Goal: Information Seeking & Learning: Stay updated

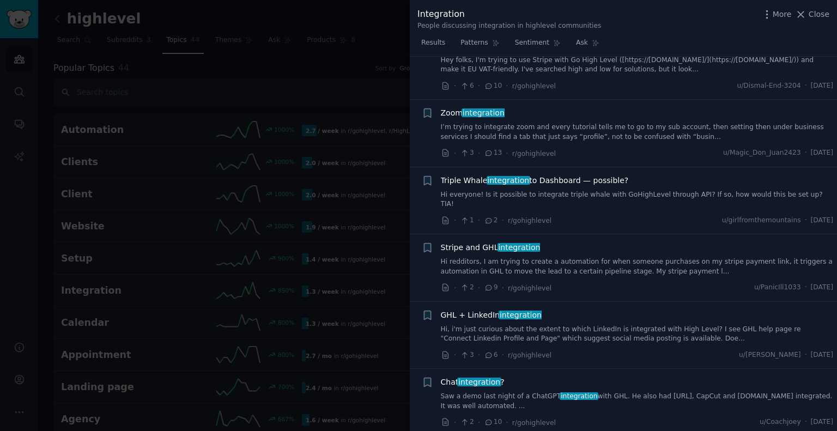
scroll to position [3096, 0]
click at [656, 325] on link "Hi, i'm just curious about the extent to which LinkedIn is integrated with High…" at bounding box center [637, 334] width 393 height 19
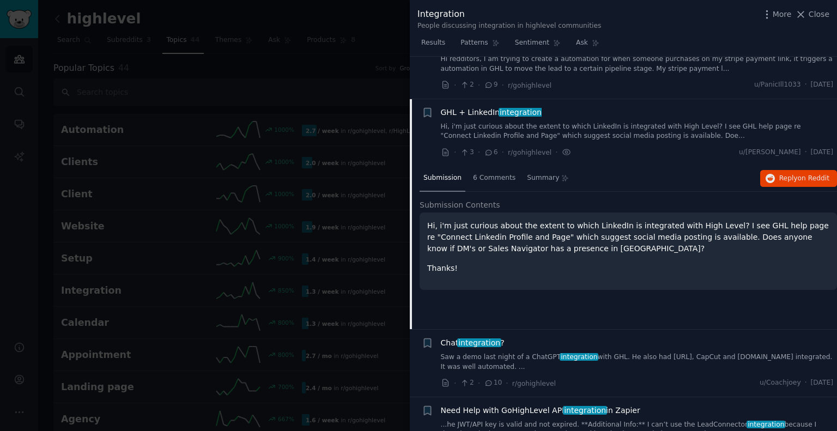
scroll to position [3111, 0]
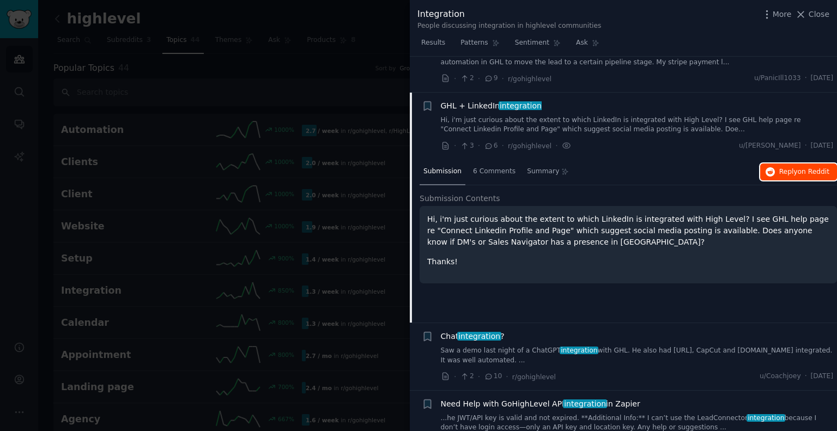
click at [789, 167] on span "Reply on Reddit" at bounding box center [804, 172] width 50 height 10
click at [819, 13] on span "Close" at bounding box center [819, 14] width 21 height 11
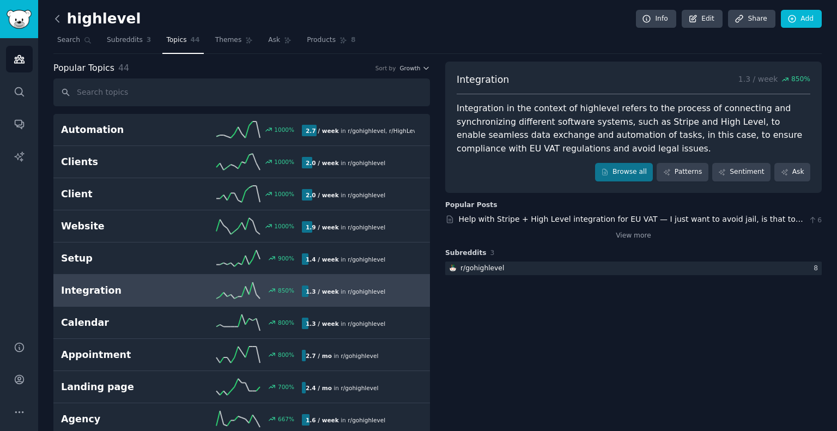
click at [55, 19] on icon at bounding box center [57, 18] width 11 height 11
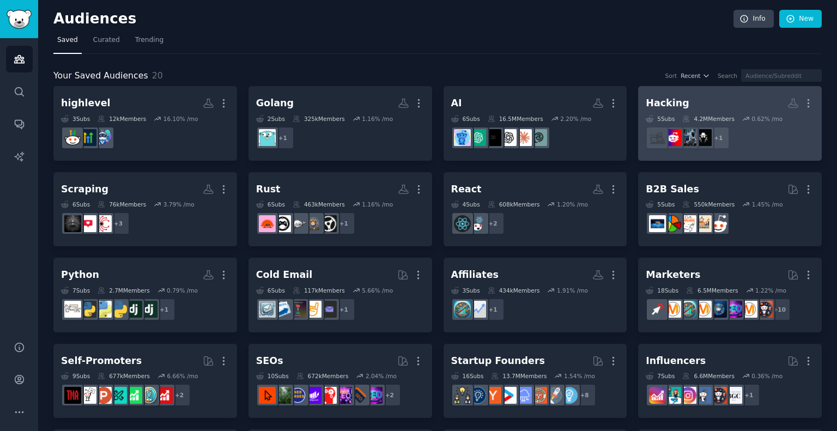
click at [722, 103] on h2 "Hacking More" at bounding box center [730, 103] width 168 height 19
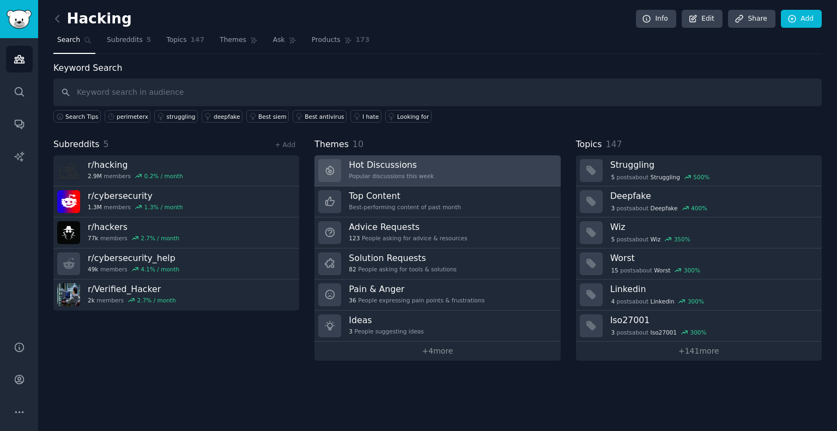
click at [397, 167] on h3 "Hot Discussions" at bounding box center [391, 164] width 85 height 11
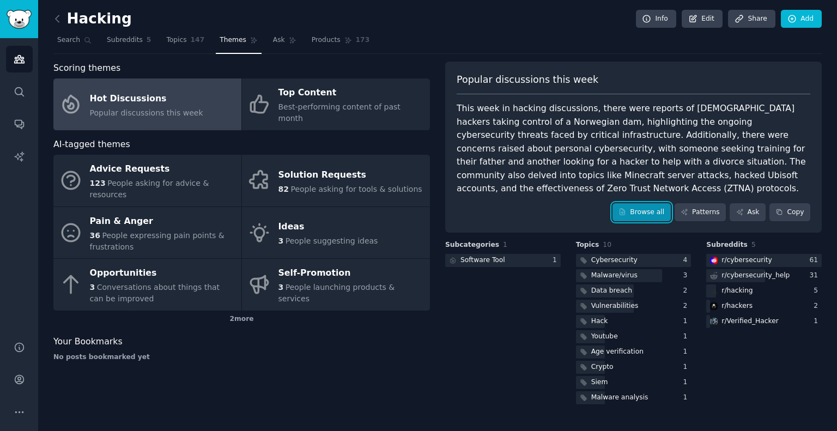
click at [644, 203] on link "Browse all" at bounding box center [642, 212] width 58 height 19
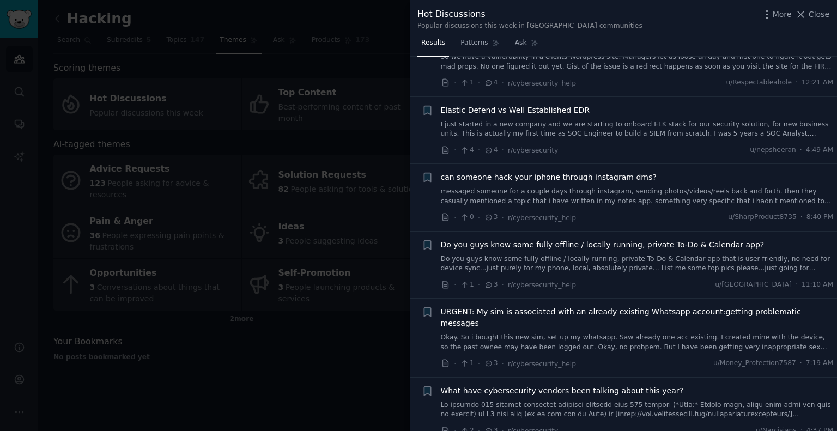
scroll to position [3636, 0]
click at [819, 13] on span "Close" at bounding box center [819, 14] width 21 height 11
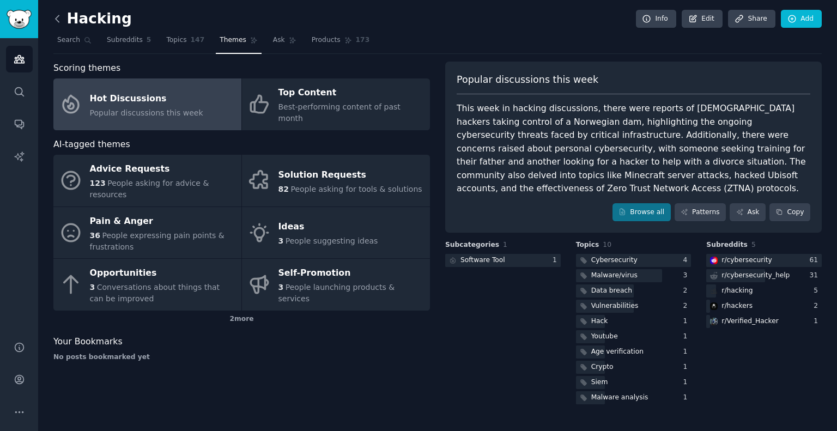
click at [57, 20] on icon at bounding box center [57, 18] width 3 height 7
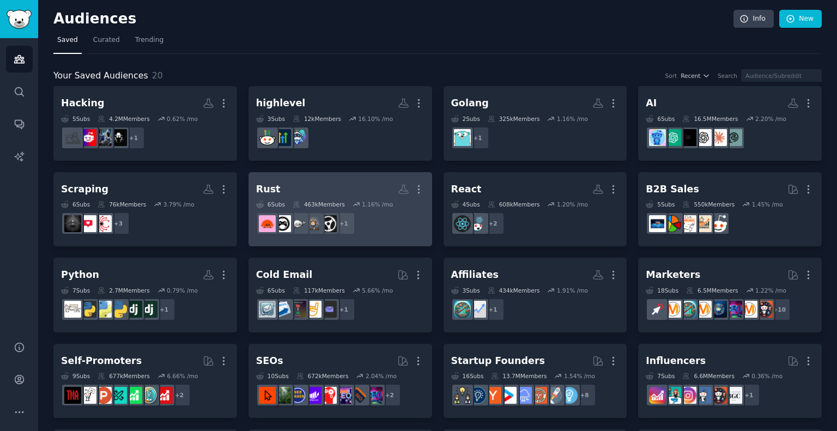
click at [273, 189] on div "Rust" at bounding box center [268, 190] width 25 height 14
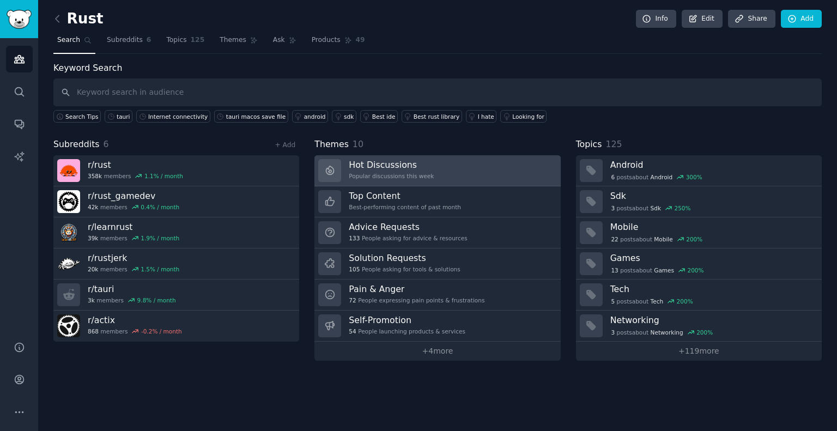
click at [389, 161] on h3 "Hot Discussions" at bounding box center [391, 164] width 85 height 11
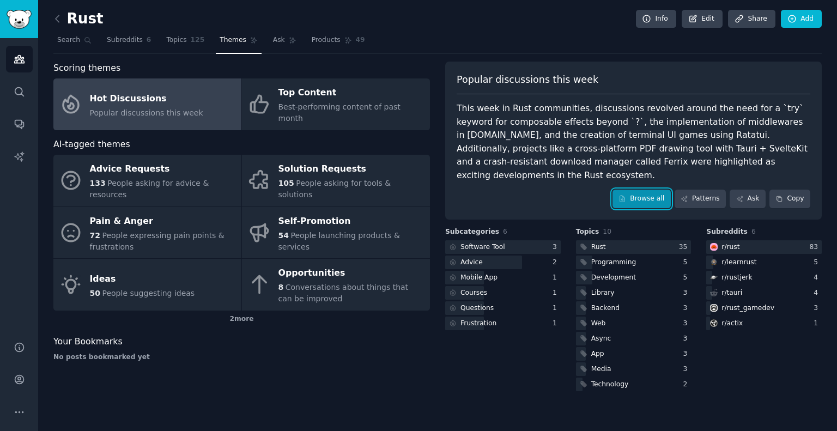
click at [643, 190] on link "Browse all" at bounding box center [642, 199] width 58 height 19
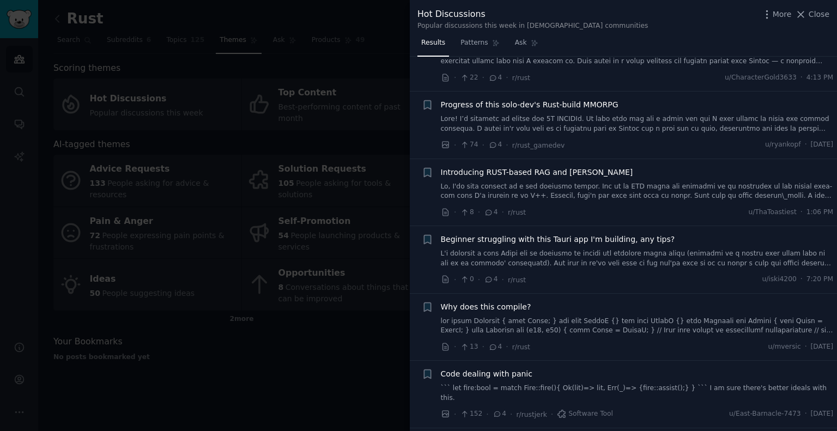
scroll to position [3377, 0]
click at [585, 233] on span "Beginner struggling with this Tauri app I'm building, any tips?" at bounding box center [558, 238] width 234 height 11
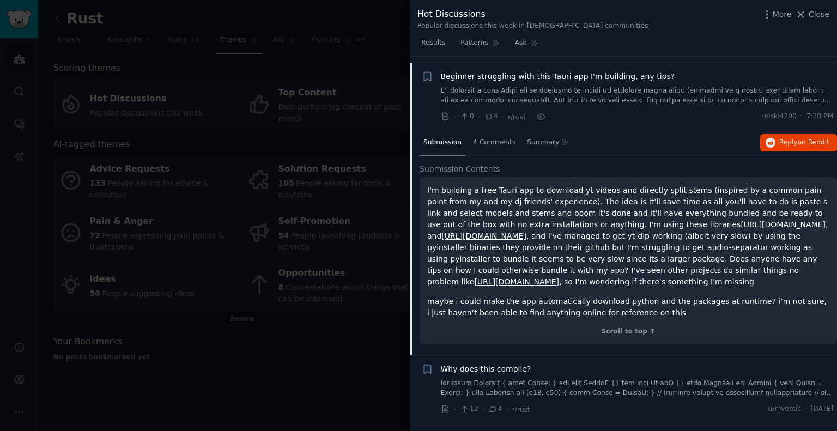
scroll to position [3540, 0]
click at [792, 137] on span "Reply on Reddit" at bounding box center [804, 142] width 50 height 10
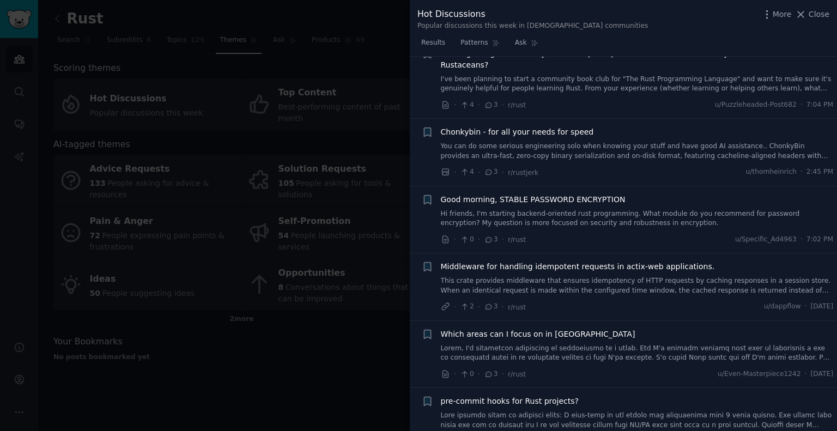
scroll to position [4071, 0]
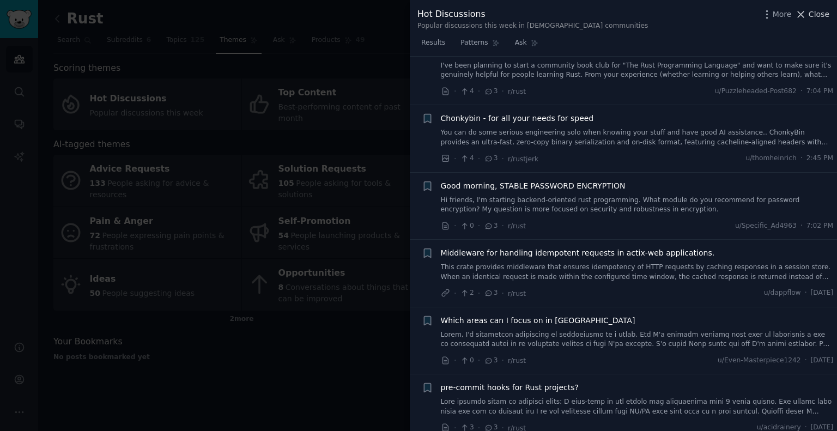
click at [820, 9] on span "Close" at bounding box center [819, 14] width 21 height 11
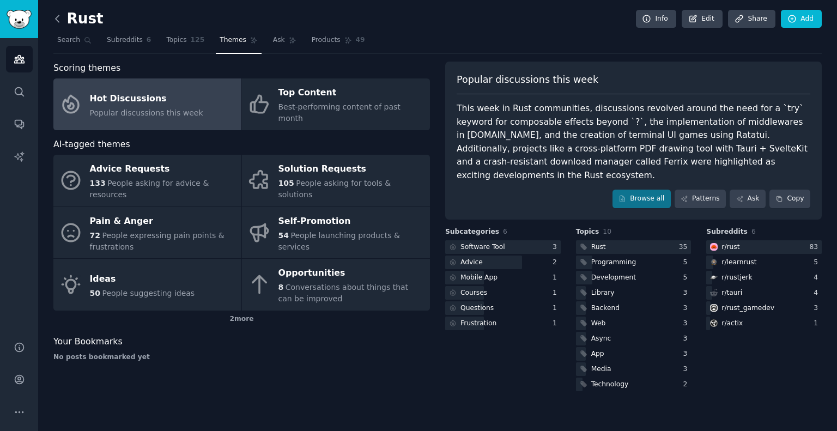
click at [58, 21] on icon at bounding box center [57, 18] width 3 height 7
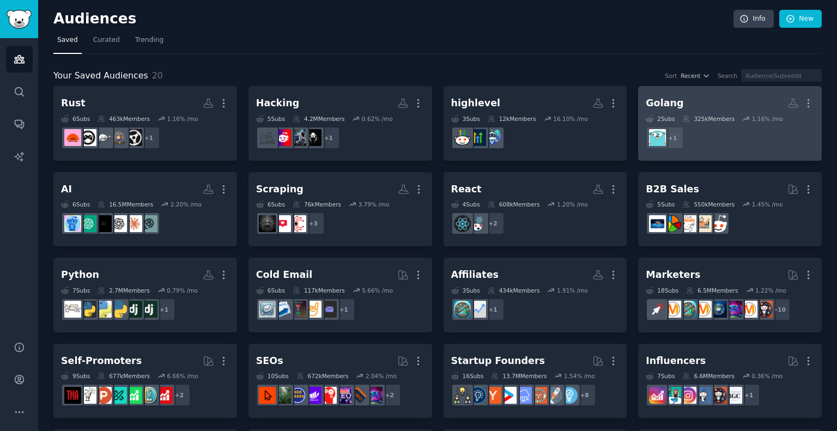
click at [698, 104] on h2 "Golang More" at bounding box center [730, 103] width 168 height 19
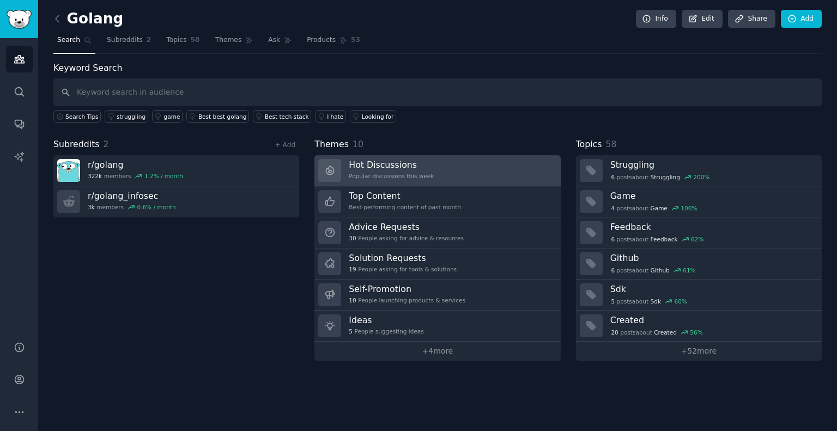
click at [361, 169] on h3 "Hot Discussions" at bounding box center [391, 164] width 85 height 11
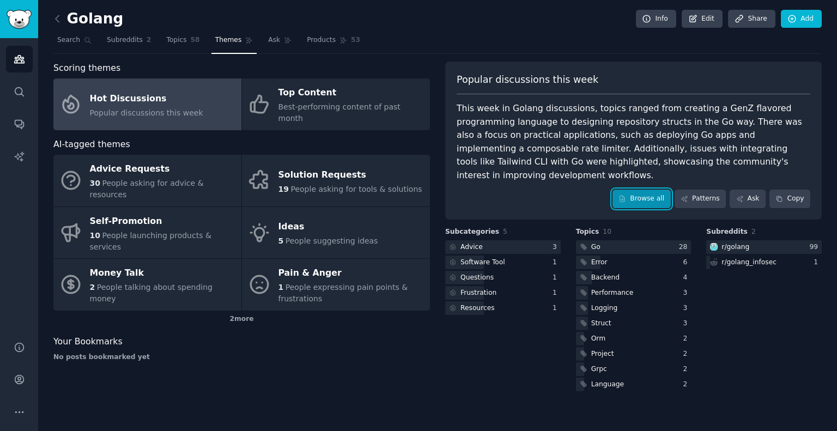
click at [655, 190] on link "Browse all" at bounding box center [642, 199] width 58 height 19
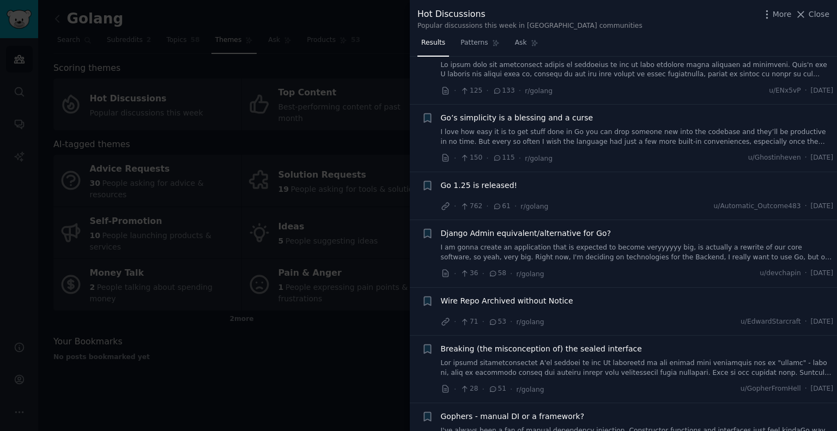
scroll to position [297, 0]
click at [491, 182] on span "Go 1.25 is released!" at bounding box center [479, 184] width 77 height 11
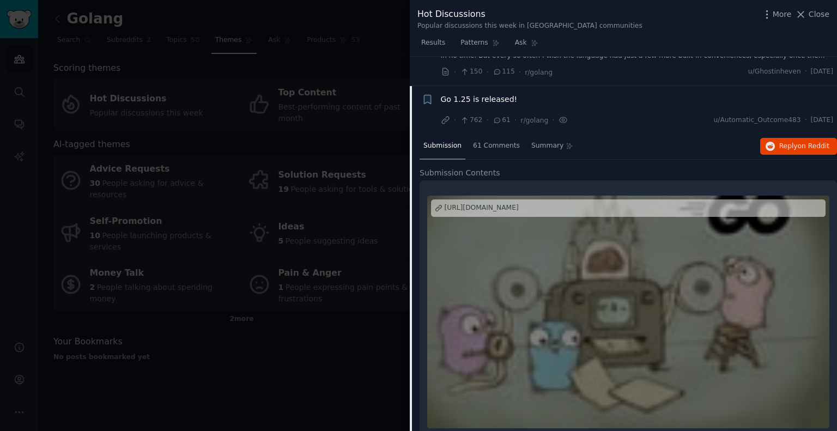
scroll to position [411, 0]
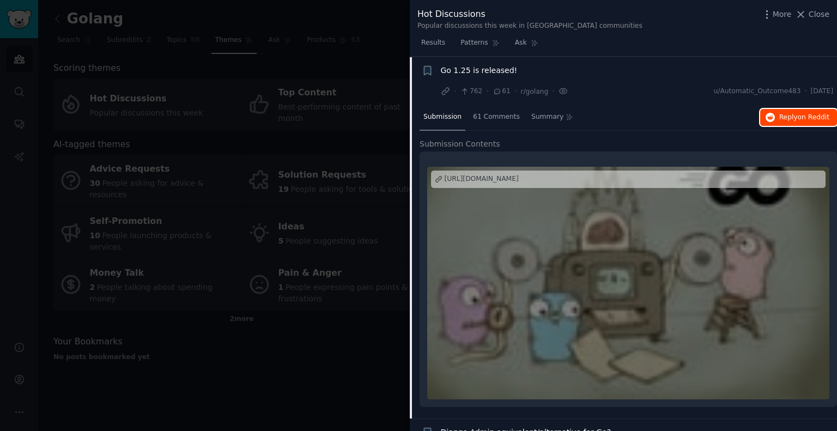
click at [783, 114] on span "Reply on Reddit" at bounding box center [804, 118] width 50 height 10
